Goal: Task Accomplishment & Management: Complete application form

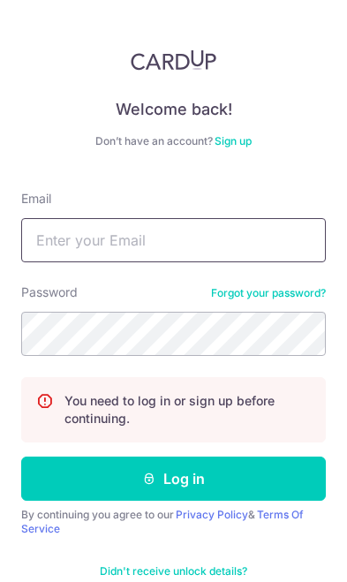
type input "Wongleehua_clara@yahoo.com.sg"
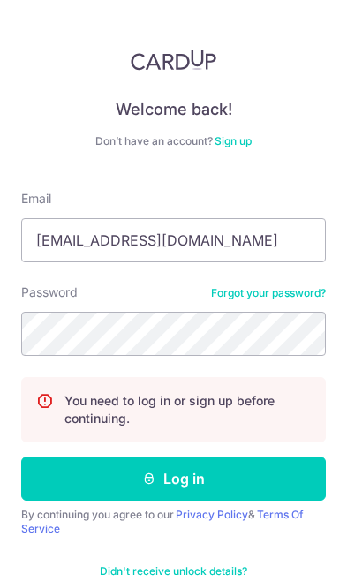
click at [280, 477] on button "Log in" at bounding box center [173, 478] width 305 height 44
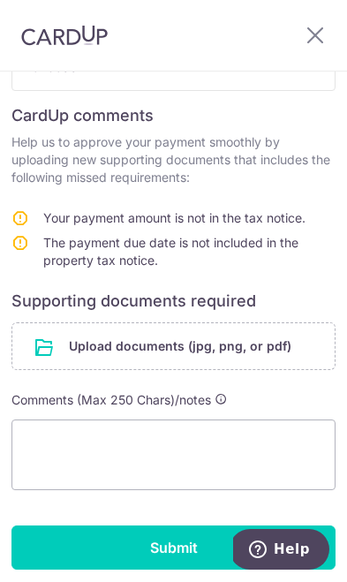
scroll to position [309, 0]
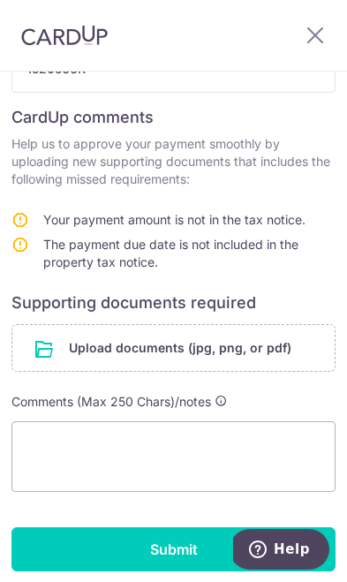
click at [239, 348] on input "file" at bounding box center [173, 348] width 322 height 46
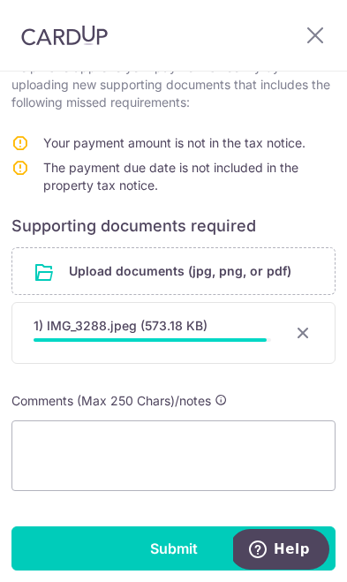
scroll to position [385, 0]
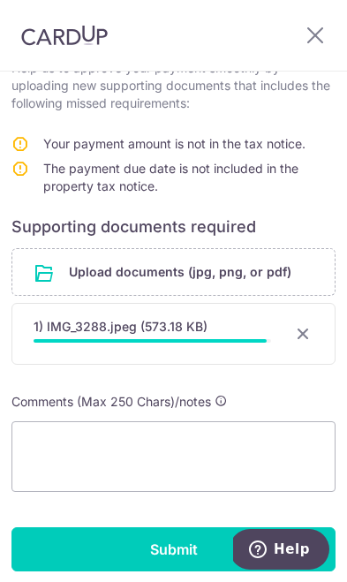
click at [192, 546] on input "Submit" at bounding box center [173, 549] width 324 height 44
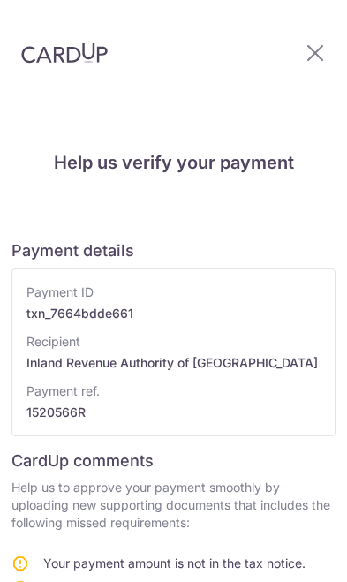
scroll to position [334, 0]
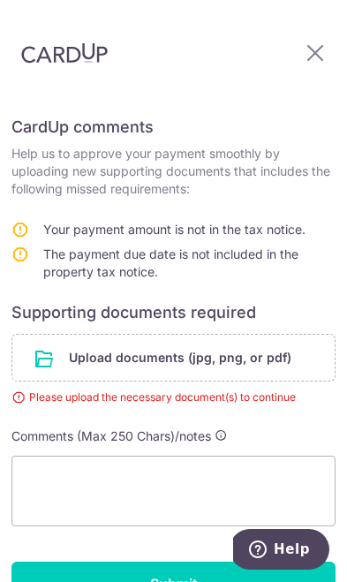
click at [242, 335] on input "file" at bounding box center [173, 358] width 322 height 46
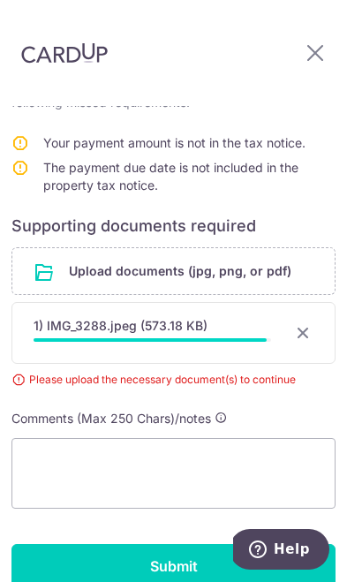
scroll to position [422, 0]
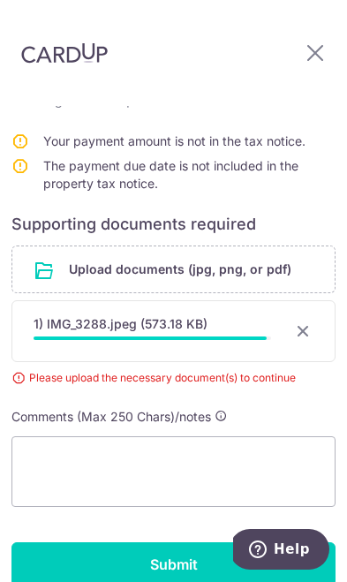
click at [192, 542] on input "Submit" at bounding box center [173, 564] width 324 height 44
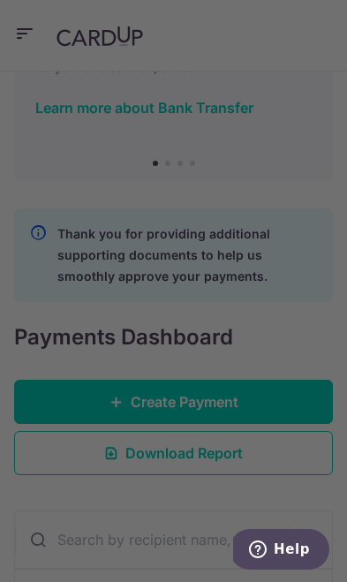
scroll to position [151, 0]
